Goal: Navigation & Orientation: Find specific page/section

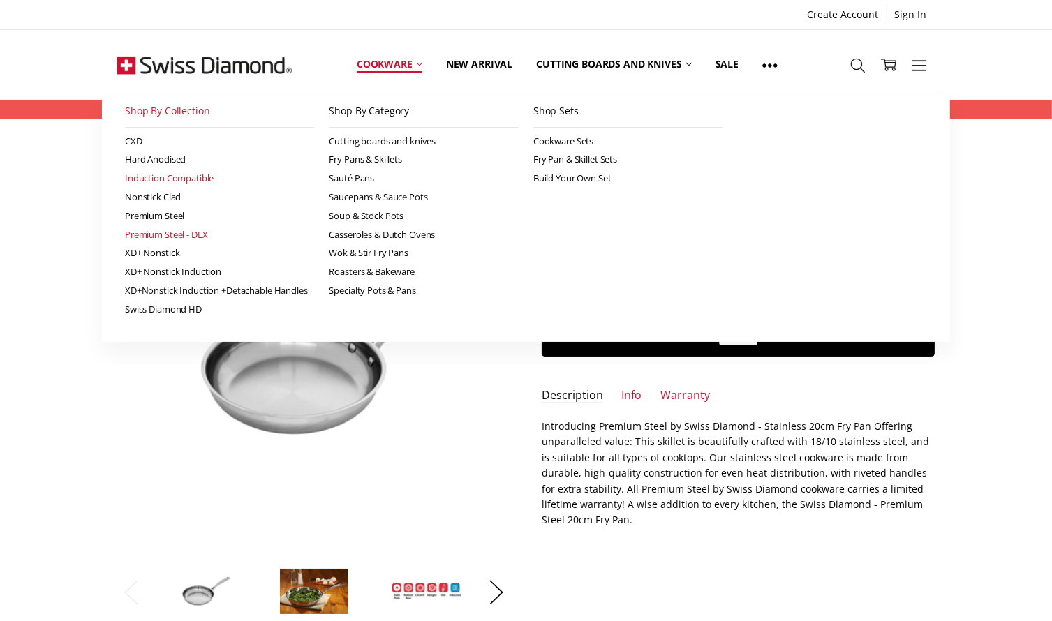
click at [152, 235] on link "Premium Steel - DLX" at bounding box center [220, 235] width 190 height 19
